Goal: Check status

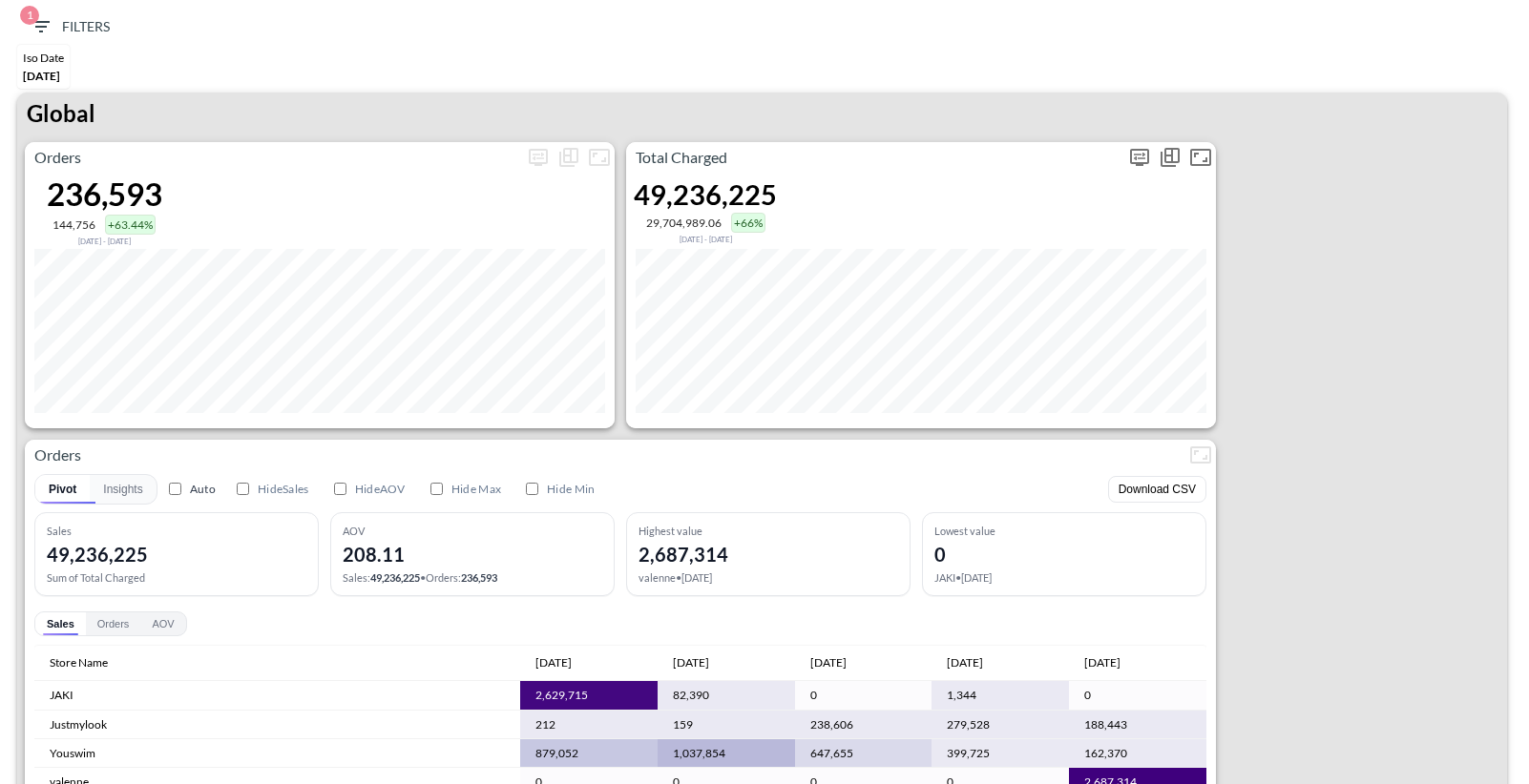
click at [1136, 159] on icon "more" at bounding box center [1140, 158] width 23 height 23
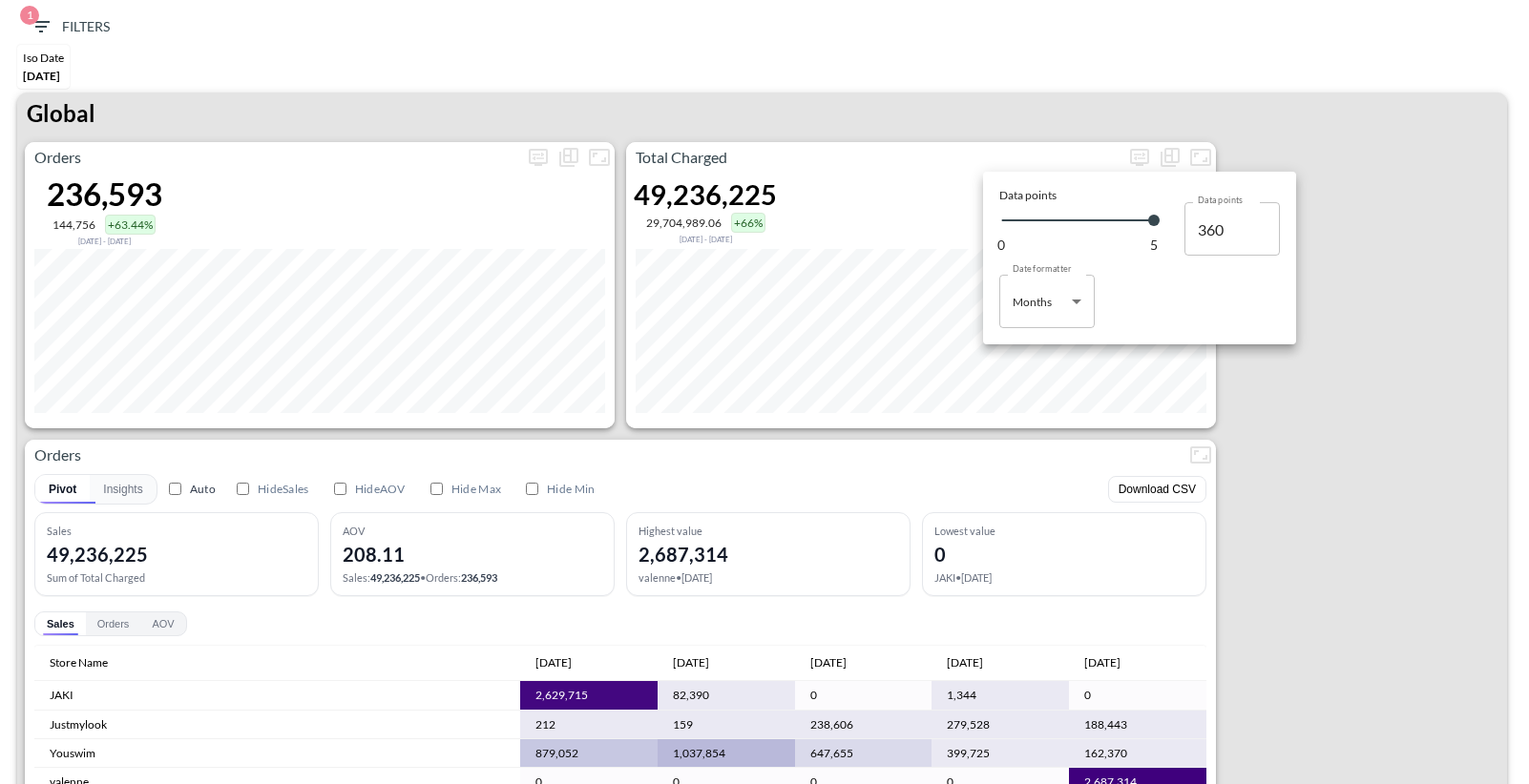
click at [1019, 299] on body "BI.P.EYE, Interactive Analytics Dashboards 1 Filters Iso Date [DATE] Global Ord…" at bounding box center [764, 392] width 1529 height 784
click at [1029, 357] on div "Days" at bounding box center [1027, 350] width 25 height 17
type input "Days"
type input "147"
click at [1070, 64] on div at bounding box center [764, 392] width 1529 height 784
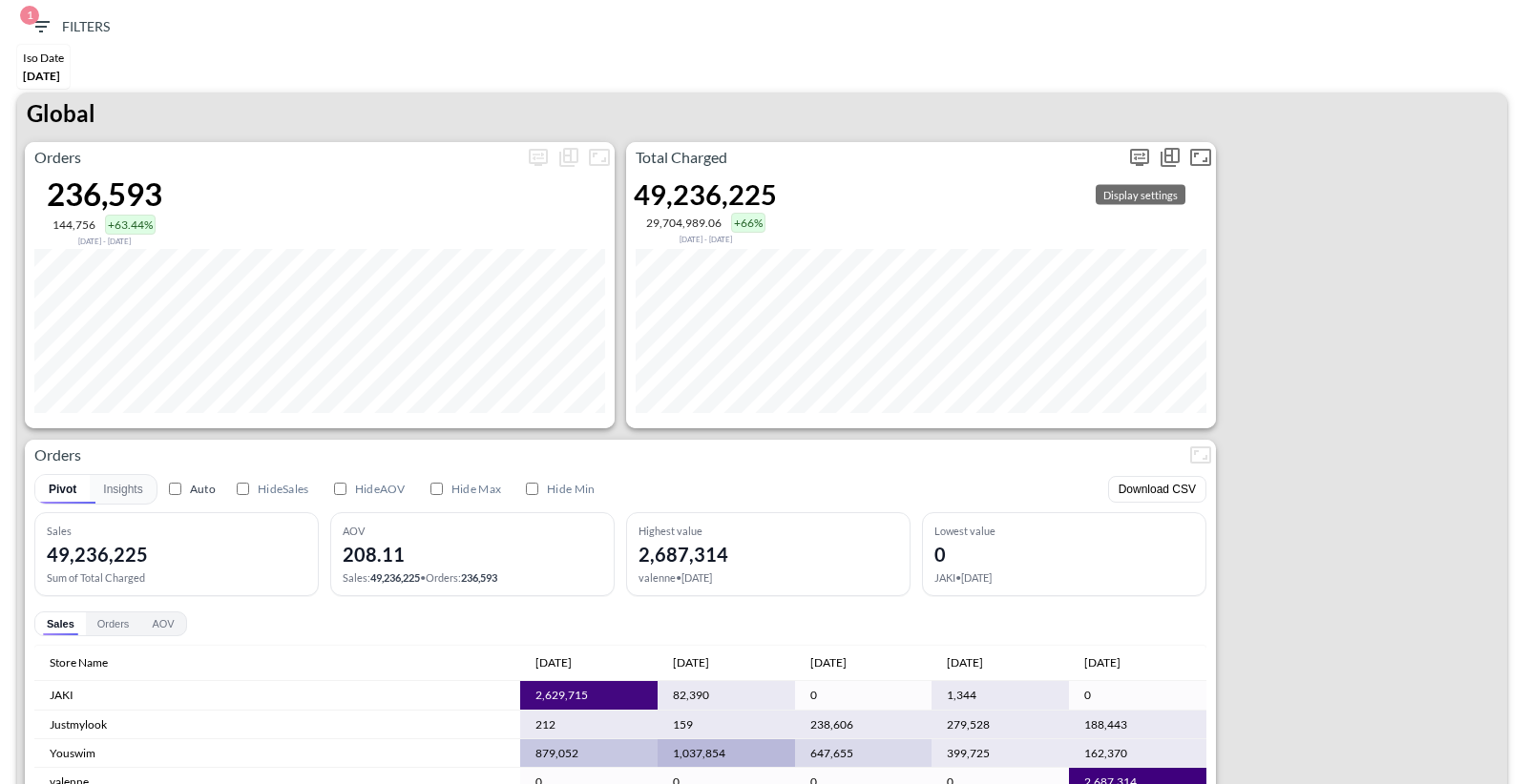
click at [1147, 163] on icon "more" at bounding box center [1140, 158] width 23 height 23
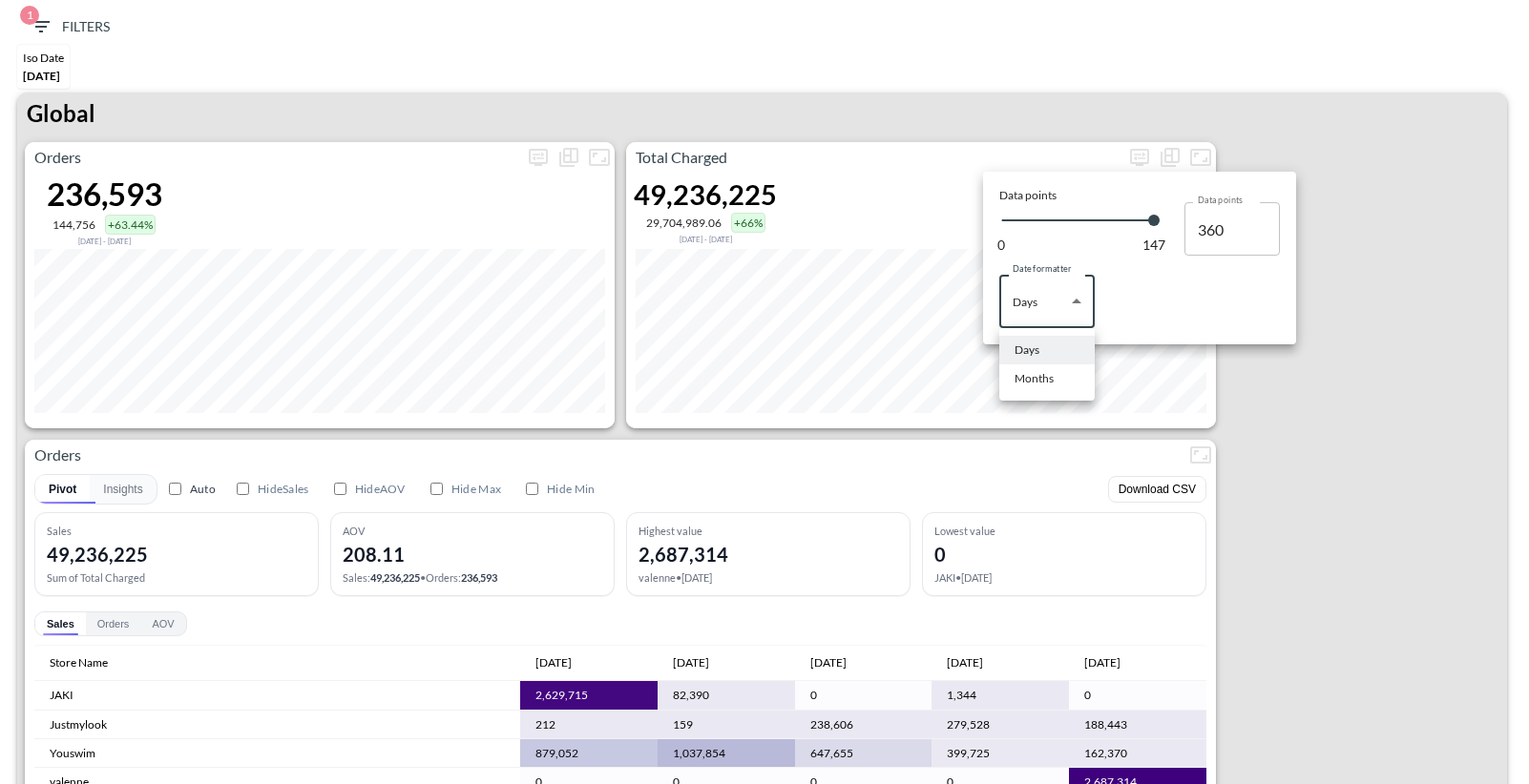
click at [1051, 292] on body "BI.P.EYE, Interactive Analytics Dashboards 1 Filters Iso Date [DATE] Global Ord…" at bounding box center [764, 392] width 1529 height 784
click at [1050, 372] on div "Months" at bounding box center [1034, 378] width 39 height 17
type input "Months"
click at [1086, 104] on div at bounding box center [764, 392] width 1529 height 784
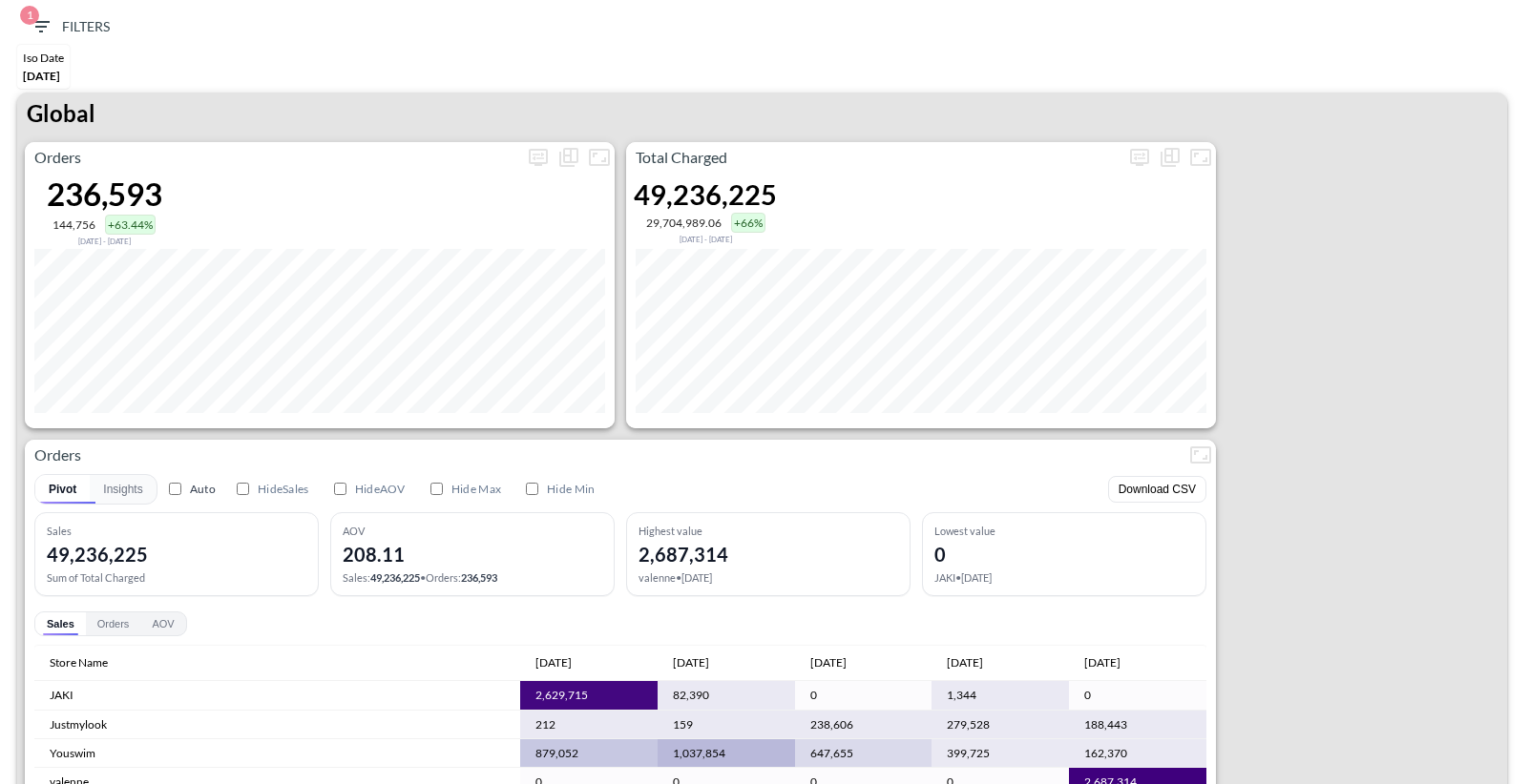
click at [990, 101] on div "Global" at bounding box center [762, 117] width 1489 height 49
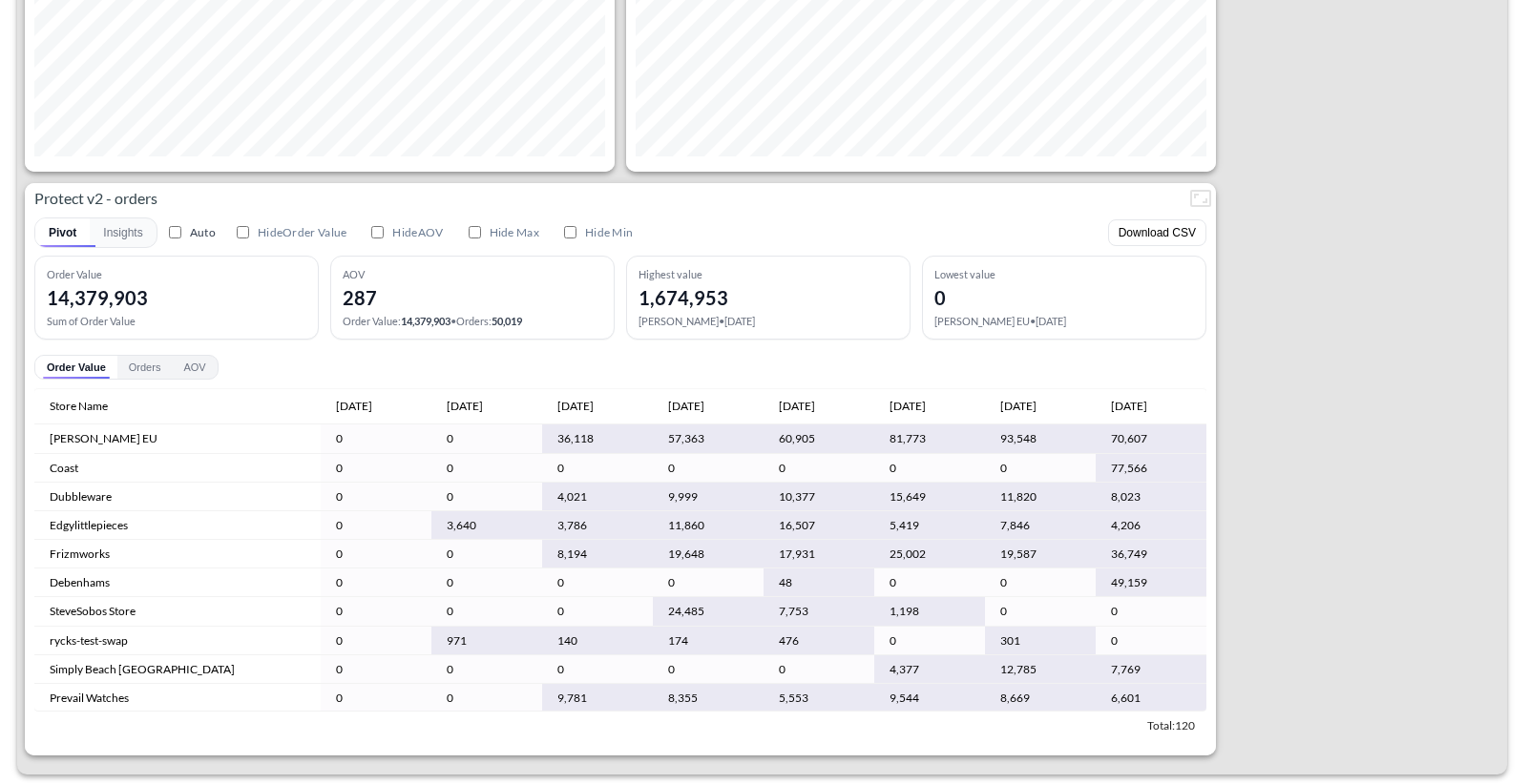
scroll to position [3536, 0]
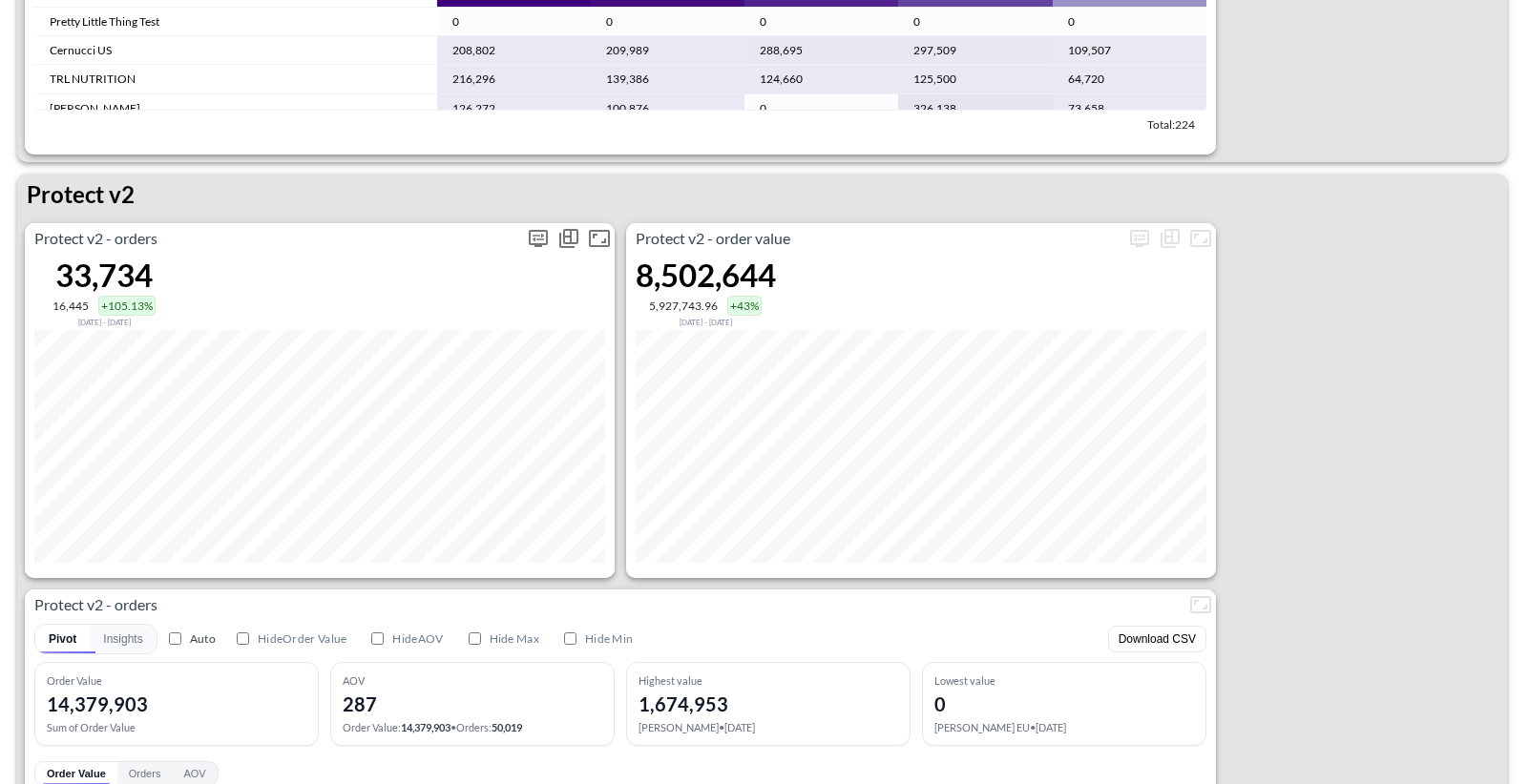
click at [533, 231] on icon "more" at bounding box center [538, 239] width 23 height 23
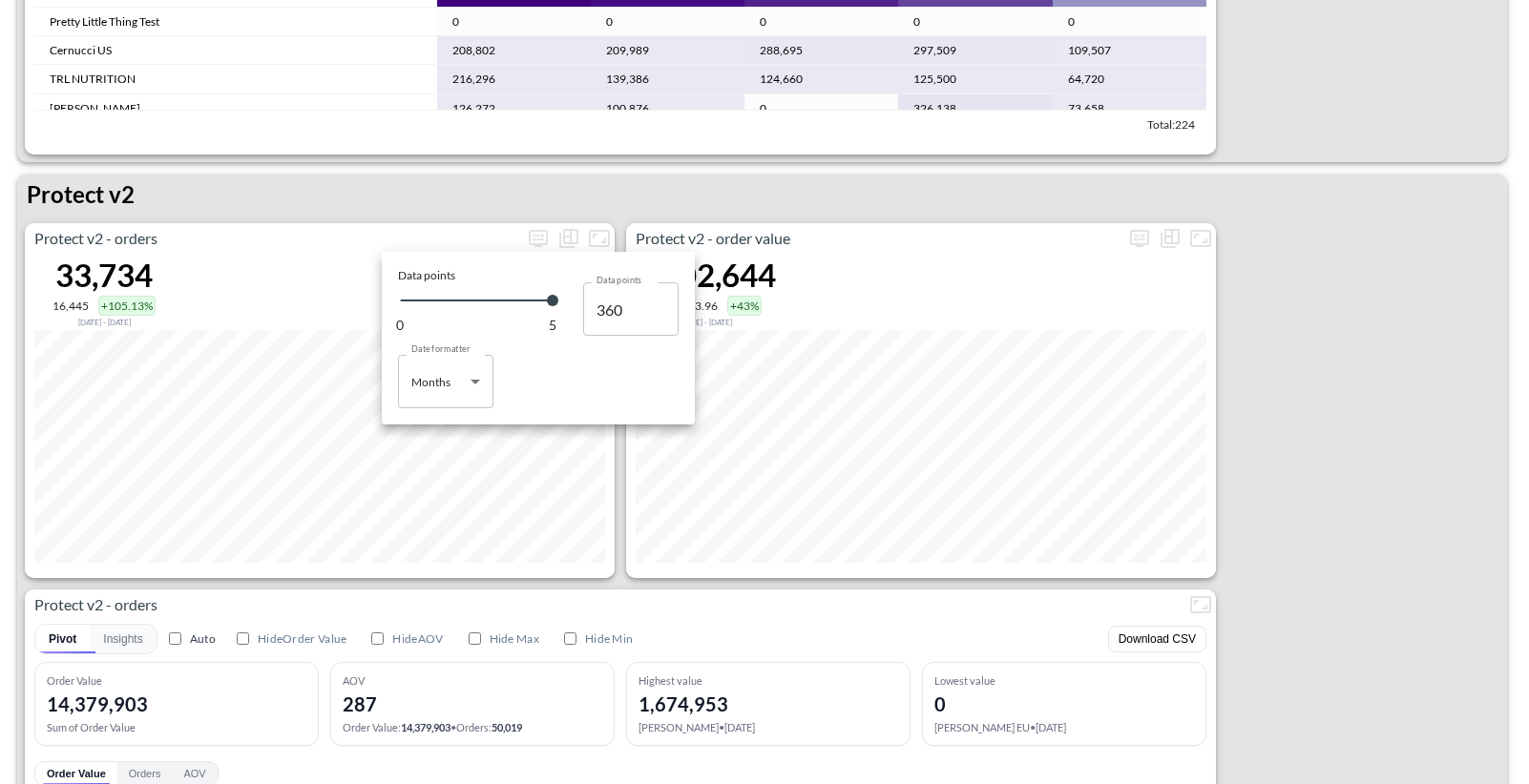
click at [462, 384] on body "BI.P.EYE, Interactive Analytics Dashboards 1 Filters Iso Date [DATE] Global Ord…" at bounding box center [764, 392] width 1529 height 784
click at [451, 432] on li "Days" at bounding box center [445, 431] width 96 height 29
type input "Days"
type input "147"
click at [515, 204] on div at bounding box center [764, 392] width 1529 height 784
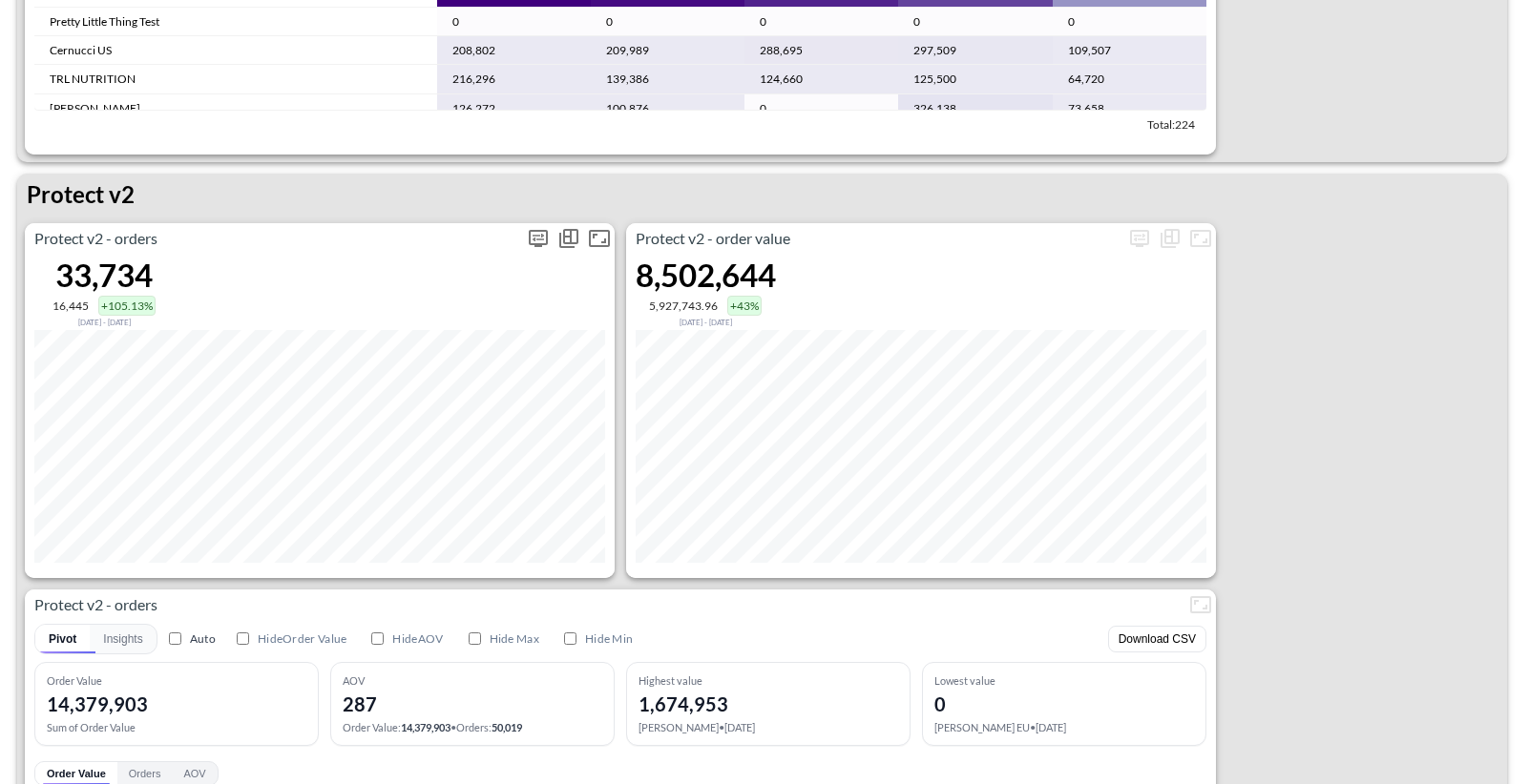
click at [536, 244] on icon "more" at bounding box center [538, 238] width 19 height 17
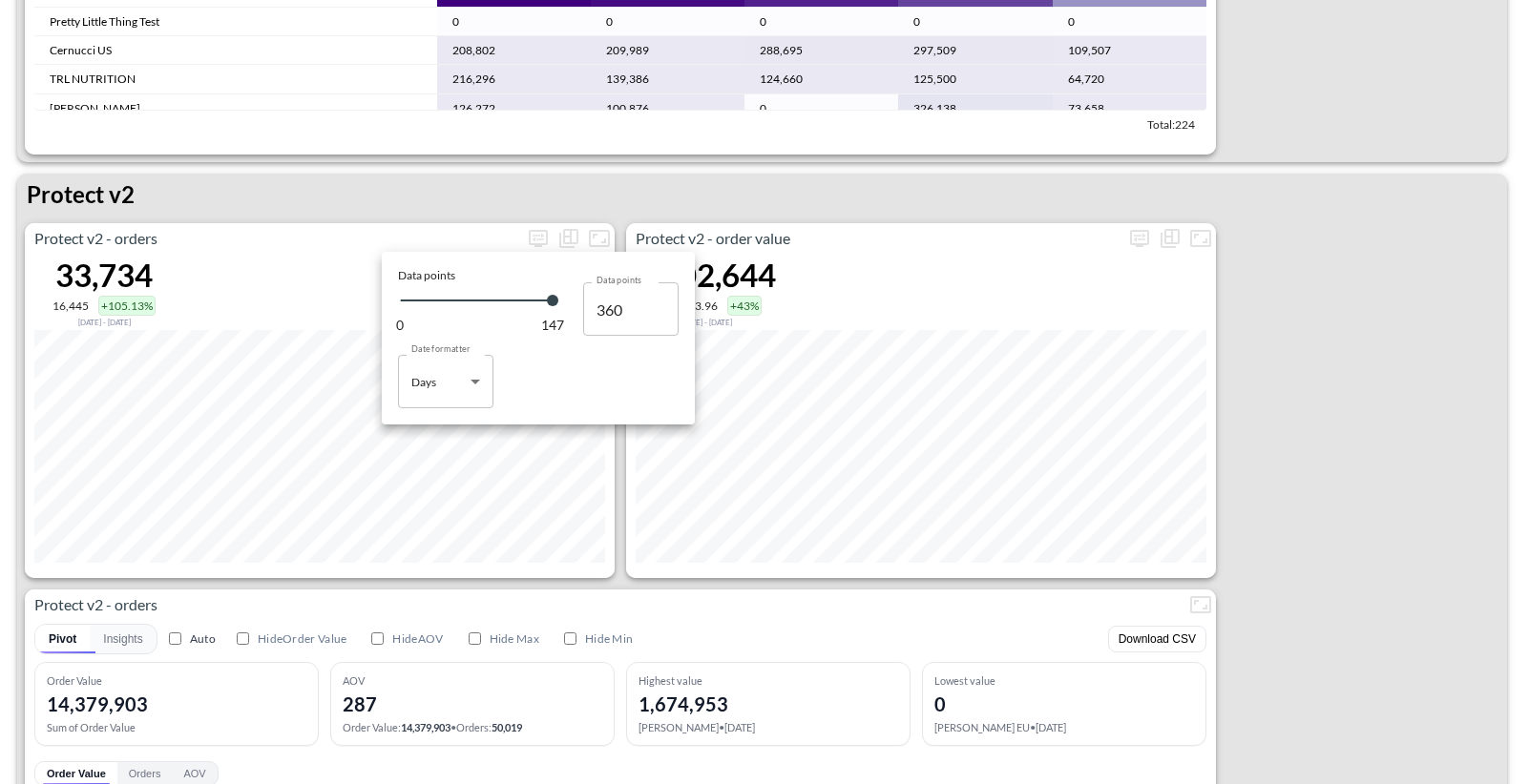
click at [423, 357] on body "BI.P.EYE, Interactive Analytics Dashboards 1 Filters Iso Date [DATE] Global Ord…" at bounding box center [764, 392] width 1529 height 784
click at [443, 451] on div "Months" at bounding box center [433, 459] width 39 height 17
type input "Months"
click at [688, 583] on div at bounding box center [764, 392] width 1529 height 784
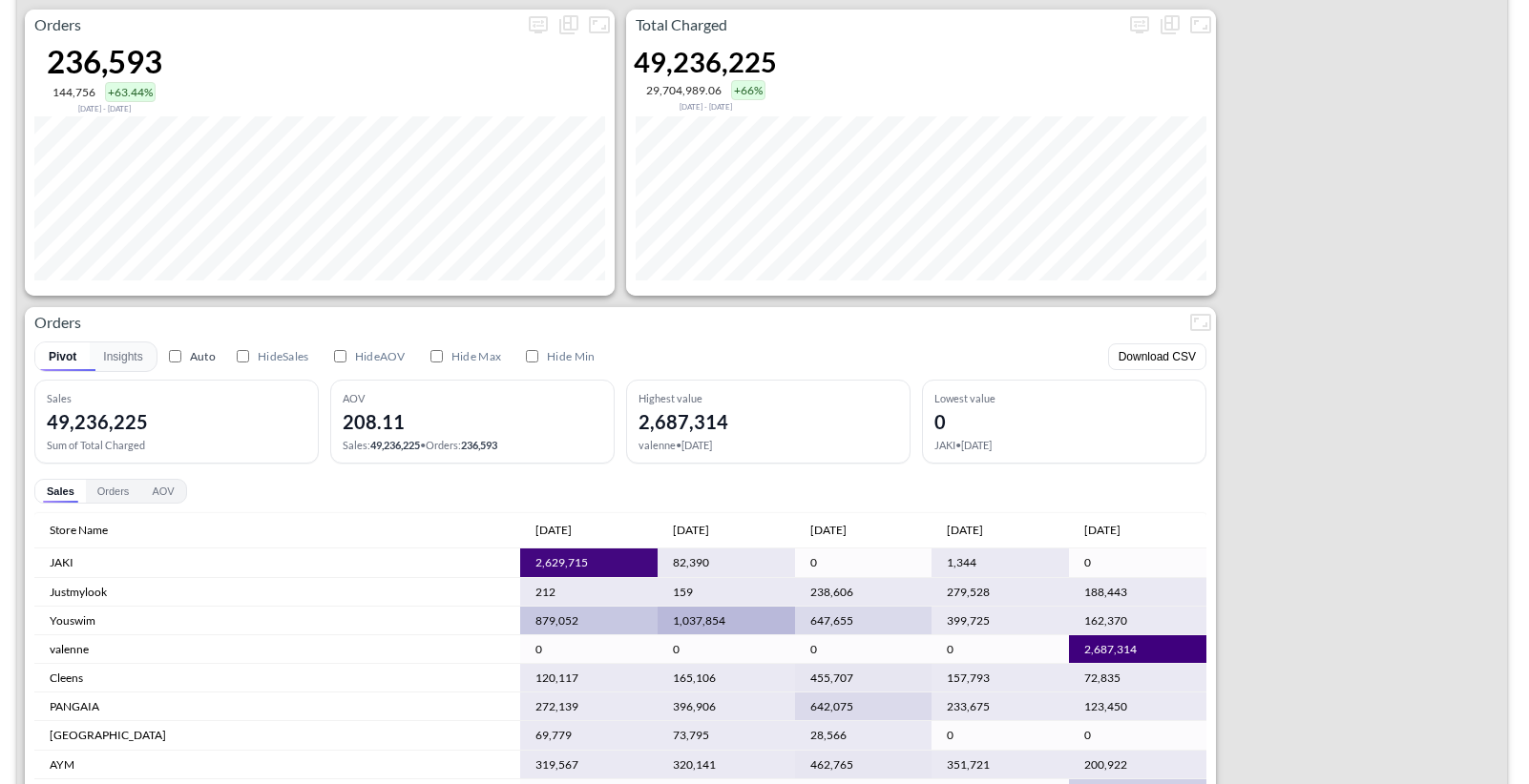
scroll to position [0, 0]
